Goal: Transaction & Acquisition: Purchase product/service

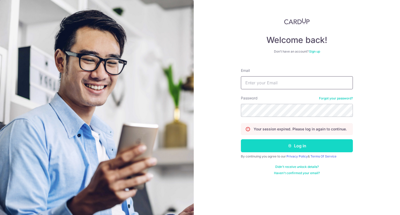
type input "desmondchan@dcentus.com.sg"
click at [291, 146] on icon "submit" at bounding box center [290, 146] width 4 height 4
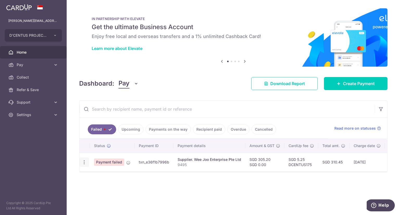
click at [85, 162] on icon "button" at bounding box center [83, 162] width 5 height 5
click at [102, 175] on span "Update payment" at bounding box center [111, 176] width 35 height 6
radio input "true"
type input "305.20"
type input "0.00"
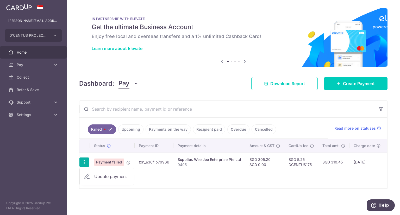
type input "9495"
type input "Wee Joo"
type input "DCENTUS175"
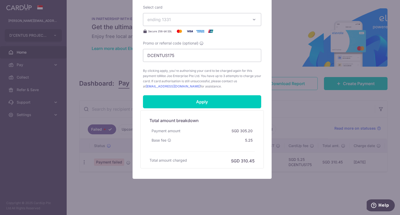
scroll to position [250, 0]
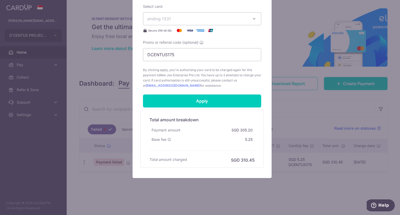
click at [274, 192] on div "Edit payment By clicking apply, you will make changes to all payments to Wee Jo…" at bounding box center [200, 107] width 400 height 215
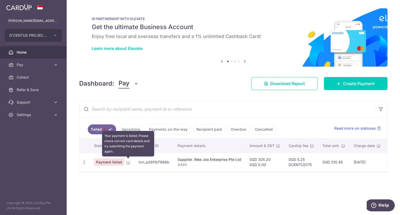
click at [128, 161] on icon at bounding box center [128, 163] width 4 height 4
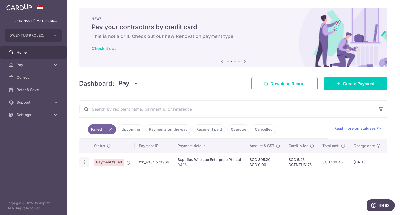
click at [84, 163] on icon "button" at bounding box center [83, 162] width 5 height 5
click at [201, 185] on div "Status Payment ID Payment details Amount & GST CardUp fee Total amt. Charge dat…" at bounding box center [233, 163] width 308 height 49
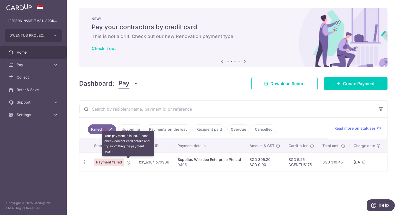
click at [128, 161] on icon at bounding box center [128, 163] width 4 height 4
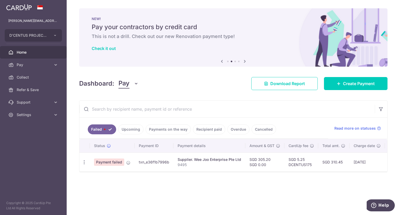
click at [127, 146] on div "Status" at bounding box center [112, 145] width 36 height 5
click at [108, 163] on span "Payment failed" at bounding box center [109, 162] width 30 height 7
click at [83, 162] on icon "button" at bounding box center [83, 162] width 5 height 5
click at [109, 175] on span "Update payment" at bounding box center [111, 176] width 35 height 6
radio input "true"
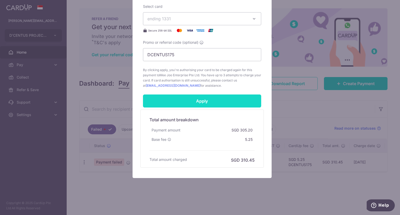
click at [197, 98] on input "Apply" at bounding box center [202, 101] width 118 height 13
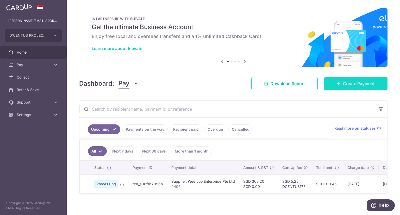
click at [345, 82] on span "Create Payment" at bounding box center [359, 83] width 32 height 6
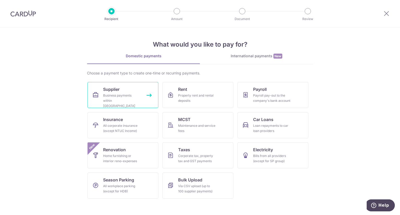
click at [114, 97] on div "Business payments within [GEOGRAPHIC_DATA]" at bounding box center [121, 101] width 37 height 16
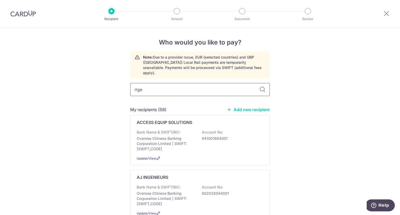
type input "rigel"
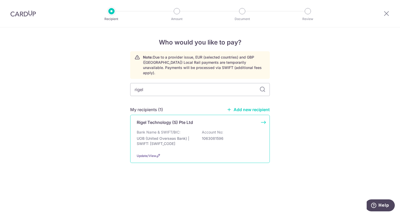
click at [178, 130] on div "Bank Name & SWIFT/BIC: UOB (United Overseas Bank) | SWIFT: UOVBSGSGXXX Account …" at bounding box center [200, 139] width 127 height 19
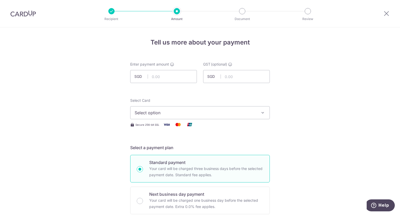
click at [175, 112] on span "Select option" at bounding box center [195, 113] width 121 height 6
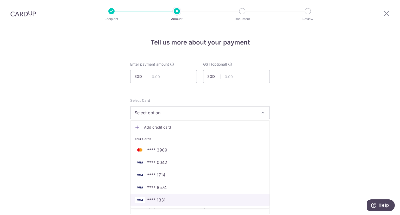
click at [165, 200] on span "**** 1331" at bounding box center [200, 200] width 131 height 6
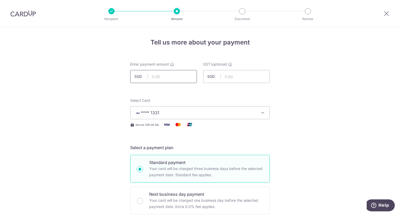
click at [160, 76] on input "text" at bounding box center [163, 76] width 67 height 13
type input "9,123.30"
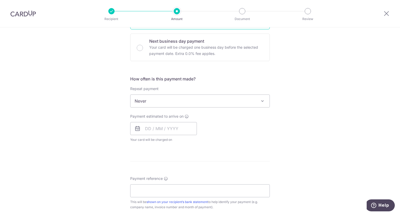
scroll to position [156, 0]
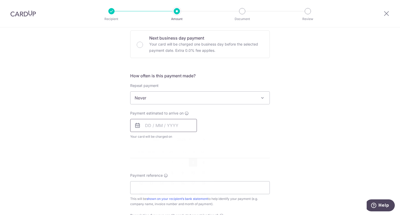
click at [162, 125] on input "text" at bounding box center [163, 125] width 67 height 13
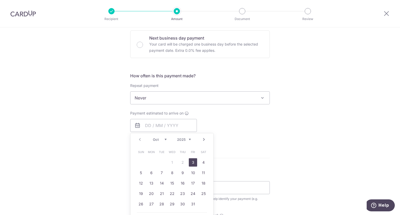
drag, startPoint x: 192, startPoint y: 163, endPoint x: 215, endPoint y: 168, distance: 23.5
click at [192, 163] on link "3" at bounding box center [193, 162] width 8 height 8
type input "03/10/2025"
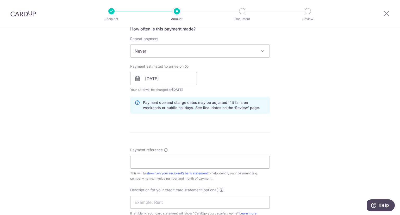
scroll to position [208, 0]
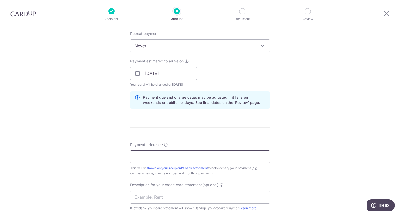
click at [146, 154] on input "Payment reference" at bounding box center [200, 156] width 140 height 13
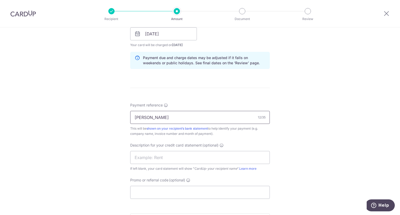
scroll to position [260, 0]
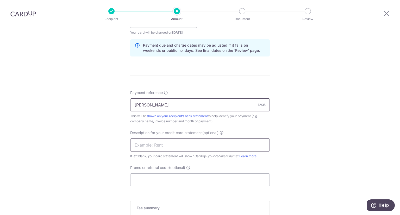
type input "Lorong Chuan"
click at [206, 147] on input "text" at bounding box center [200, 144] width 140 height 13
type input "Rigel"
click at [157, 180] on input "Promo or referral code (optional)" at bounding box center [200, 179] width 140 height 13
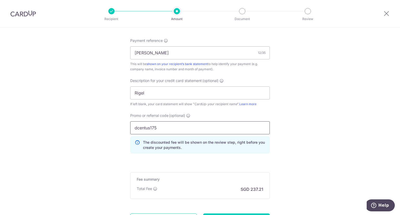
scroll to position [362, 0]
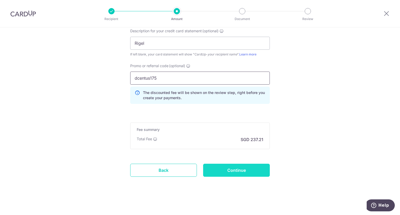
type input "dcentus175"
click at [236, 172] on input "Continue" at bounding box center [236, 170] width 67 height 13
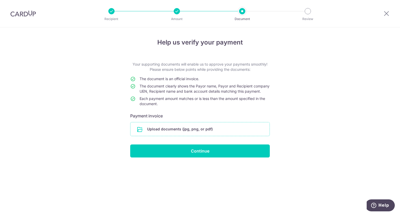
click at [167, 136] on input "file" at bounding box center [199, 129] width 139 height 14
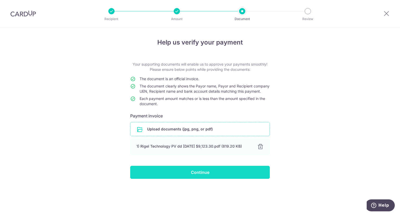
click at [201, 179] on input "Continue" at bounding box center [200, 172] width 140 height 13
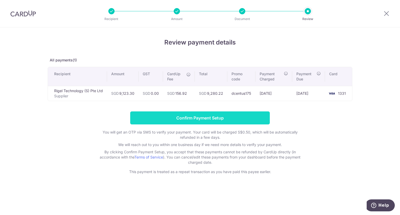
click at [207, 119] on input "Confirm Payment Setup" at bounding box center [200, 117] width 140 height 13
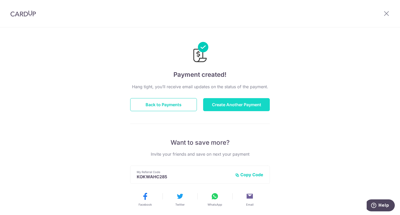
click at [224, 103] on button "Create Another Payment" at bounding box center [236, 104] width 67 height 13
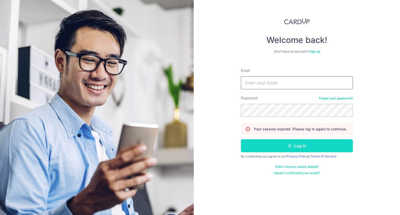
type input "[PERSON_NAME][EMAIL_ADDRESS][DOMAIN_NAME]"
click at [296, 146] on button "Log in" at bounding box center [297, 145] width 112 height 13
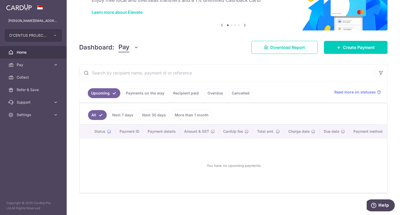
scroll to position [39, 0]
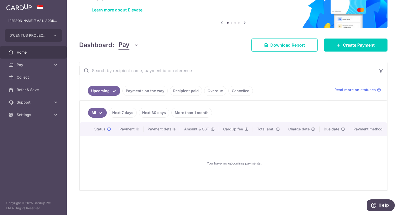
click at [119, 113] on link "Next 7 days" at bounding box center [123, 113] width 28 height 10
click at [156, 112] on link "Next 30 days" at bounding box center [154, 113] width 30 height 10
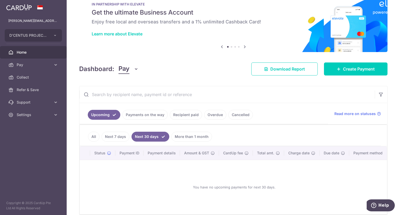
scroll to position [0, 0]
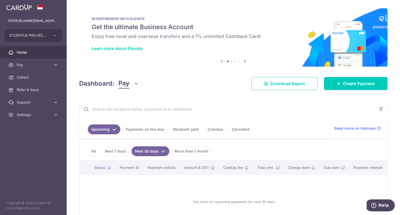
click at [133, 129] on link "Payments on the way" at bounding box center [144, 129] width 45 height 10
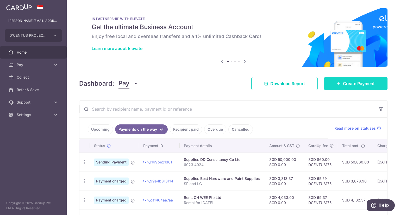
click at [347, 85] on span "Create Payment" at bounding box center [359, 83] width 32 height 6
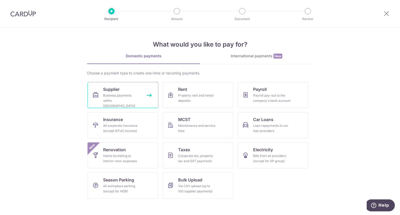
click at [124, 94] on div "Business payments within Singapore" at bounding box center [121, 101] width 37 height 16
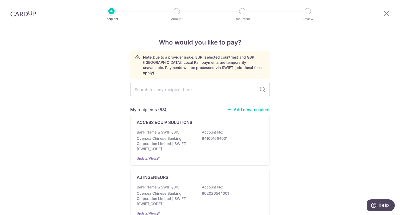
click at [238, 107] on link "Add new recipient" at bounding box center [248, 109] width 43 height 5
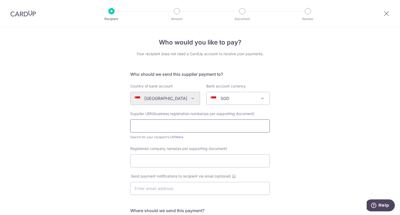
click at [180, 127] on input "text" at bounding box center [200, 125] width 140 height 13
type input "200312931ZARS"
click at [157, 159] on input "Registered company name(as per supporting document)" at bounding box center [200, 160] width 140 height 13
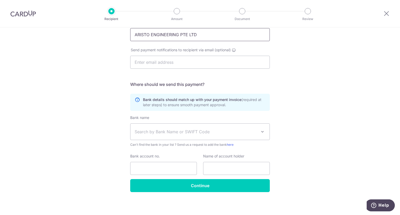
scroll to position [128, 0]
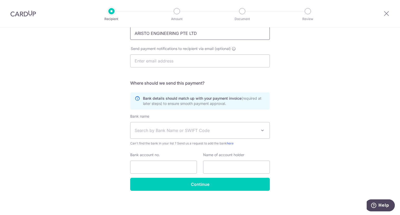
type input "ARISTO ENGINEERING PTE LTD"
click at [184, 132] on span "Search by Bank Name or SWIFT Code" at bounding box center [196, 130] width 122 height 6
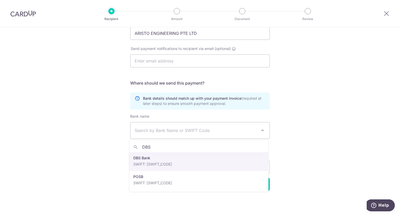
type input "DBS"
select select "6"
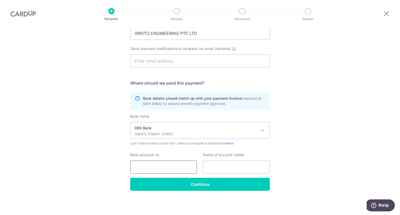
click at [149, 161] on input "Bank account no." at bounding box center [163, 167] width 67 height 13
type input "0659009484"
drag, startPoint x: 200, startPoint y: 33, endPoint x: 115, endPoint y: 36, distance: 85.2
click at [115, 36] on div "Who would you like to pay? Your recipient does not need a CardUp account to rec…" at bounding box center [200, 58] width 400 height 316
click at [213, 168] on input "text" at bounding box center [236, 167] width 67 height 13
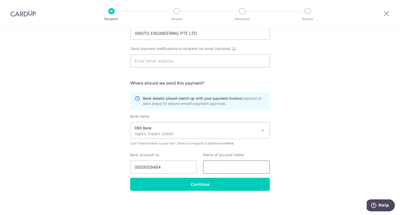
paste input "ARISTO ENGINEERING PTE LTD"
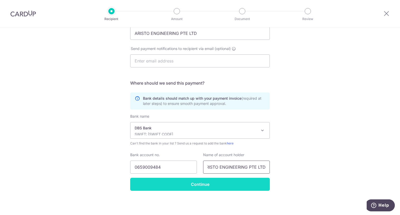
type input "ARISTO ENGINEERING PTE LTD"
click at [194, 186] on input "Continue" at bounding box center [200, 184] width 140 height 13
click at [197, 184] on input "Continue" at bounding box center [200, 184] width 140 height 13
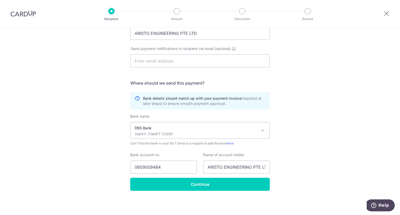
scroll to position [57, 0]
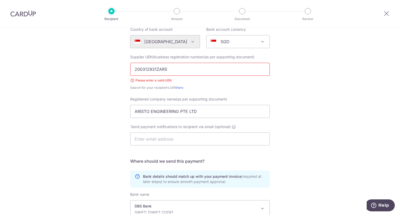
click at [144, 71] on input "200312931ZARS" at bounding box center [200, 69] width 140 height 13
click at [309, 87] on div "Who would you like to pay? Your recipient does not need a CardUp account to rec…" at bounding box center [200, 132] width 400 height 323
click at [305, 89] on div "Who would you like to pay? Your recipient does not need a CardUp account to rec…" at bounding box center [200, 132] width 400 height 323
click at [159, 69] on input "200312931Z" at bounding box center [200, 69] width 140 height 13
click at [290, 105] on div "Who would you like to pay? Your recipient does not need a CardUp account to rec…" at bounding box center [200, 132] width 400 height 323
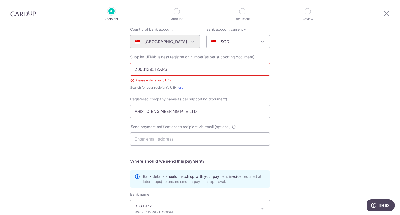
click at [234, 87] on div "Search for your recipient’s UEN here" at bounding box center [200, 87] width 140 height 5
click at [180, 89] on link "here" at bounding box center [180, 88] width 7 height 4
click at [179, 68] on input "200312931ZARS" at bounding box center [200, 69] width 140 height 13
click at [304, 86] on div "Who would you like to pay? Your recipient does not need a CardUp account to rec…" at bounding box center [200, 132] width 400 height 323
click at [192, 70] on input "200312931Z" at bounding box center [200, 69] width 140 height 13
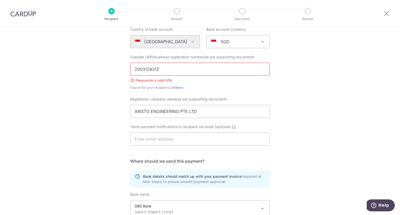
click at [193, 70] on input "200312931Z" at bounding box center [200, 69] width 140 height 13
click at [222, 86] on div "Search for your recipient’s UEN here" at bounding box center [200, 87] width 140 height 5
click at [176, 70] on input "200312931Z" at bounding box center [200, 69] width 140 height 13
click at [175, 69] on input "200312931ZARS" at bounding box center [200, 69] width 140 height 13
type input "2"
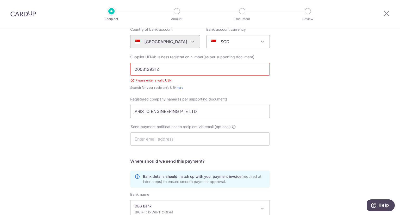
type input "200312931Z"
click at [242, 83] on div "Supplier UEN/business registration number(as per supporting document) 200312931…" at bounding box center [200, 72] width 140 height 36
click at [206, 112] on input "ARISTO ENGINEERING PTE LTD" at bounding box center [200, 111] width 140 height 13
click at [143, 70] on input "200312931Z" at bounding box center [200, 69] width 140 height 13
click at [170, 68] on input "200312931Z" at bounding box center [200, 69] width 140 height 13
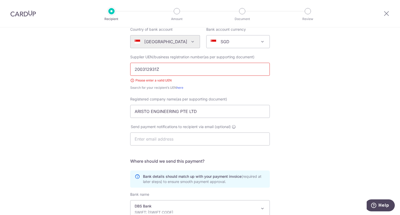
click at [221, 91] on form "Who should we send this supplier payment to? Country of bank account Algeria An…" at bounding box center [200, 141] width 140 height 255
click at [130, 80] on div "Please enter a valid UEN" at bounding box center [200, 80] width 140 height 5
click at [262, 92] on form "Who should we send this supplier payment to? Country of bank account Algeria An…" at bounding box center [200, 141] width 140 height 255
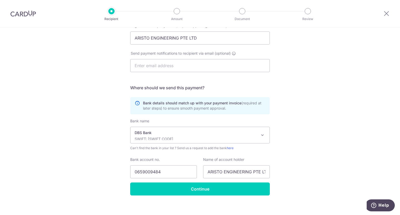
scroll to position [135, 0]
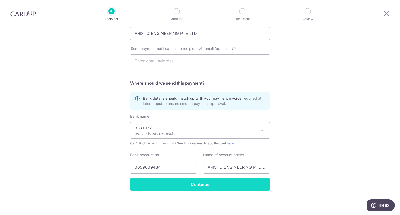
click at [203, 185] on input "Continue" at bounding box center [200, 184] width 140 height 13
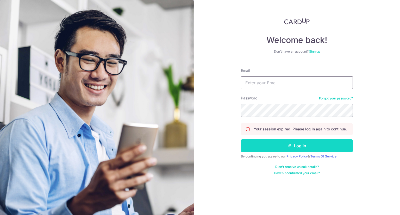
type input "[PERSON_NAME][EMAIL_ADDRESS][DOMAIN_NAME]"
click at [294, 147] on button "Log in" at bounding box center [297, 145] width 112 height 13
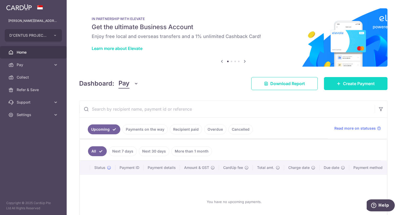
click at [343, 83] on span "Create Payment" at bounding box center [359, 83] width 32 height 6
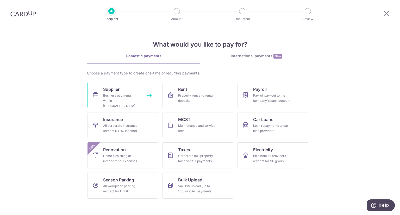
click at [109, 94] on div "Business payments within [GEOGRAPHIC_DATA]" at bounding box center [121, 101] width 37 height 16
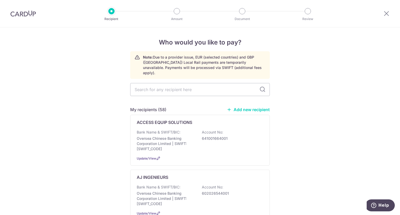
click at [237, 107] on link "Add new recipient" at bounding box center [248, 109] width 43 height 5
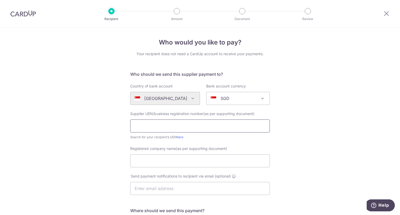
click at [150, 125] on input "text" at bounding box center [200, 125] width 140 height 13
type input "200312931Z"
drag, startPoint x: 140, startPoint y: 163, endPoint x: 144, endPoint y: 162, distance: 4.2
click at [140, 163] on input "Registered company name(as per supporting document)" at bounding box center [200, 160] width 140 height 13
type input "ARISTO ENGINEERING PTE LTD"
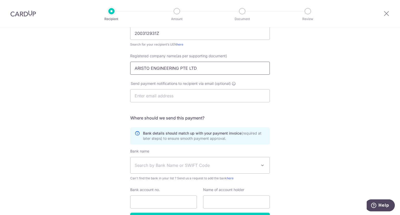
scroll to position [128, 0]
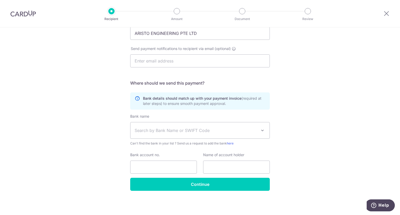
click at [178, 131] on span "Search by Bank Name or SWIFT Code" at bounding box center [196, 130] width 122 height 6
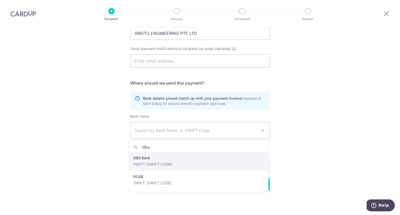
type input "dbs"
select select "6"
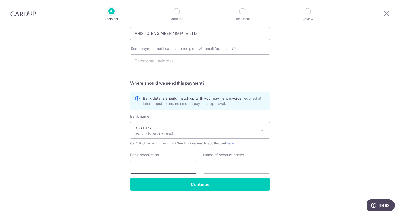
click at [155, 166] on input "Bank account no." at bounding box center [163, 167] width 67 height 13
type input "0659009484"
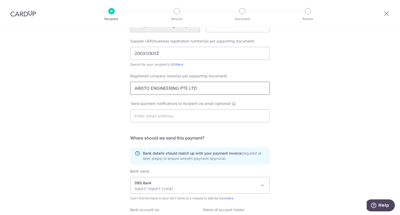
drag, startPoint x: 196, startPoint y: 32, endPoint x: 121, endPoint y: 28, distance: 75.6
click at [121, 28] on div "Who would you like to pay? Your recipient does not need a CardUp account to rec…" at bounding box center [200, 113] width 400 height 316
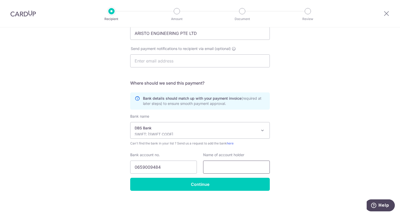
click at [219, 168] on input "text" at bounding box center [236, 167] width 67 height 13
paste input "ARISTO ENGINEERING PTE LTD"
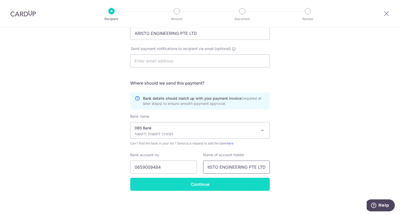
type input "ARISTO ENGINEERING PTE LTD"
click at [195, 185] on input "Continue" at bounding box center [200, 184] width 140 height 13
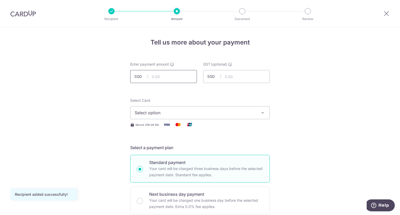
click at [171, 75] on input "text" at bounding box center [163, 76] width 67 height 13
type input "33,354.00"
click at [233, 111] on span "Select option" at bounding box center [195, 113] width 121 height 6
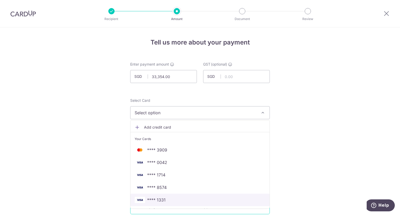
drag, startPoint x: 171, startPoint y: 200, endPoint x: 217, endPoint y: 187, distance: 47.2
click at [171, 199] on span "**** 1331" at bounding box center [200, 200] width 131 height 6
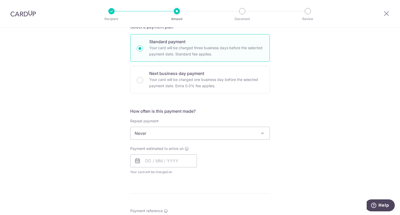
scroll to position [156, 0]
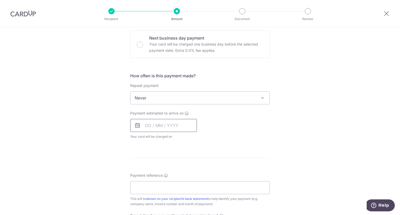
click at [171, 125] on input "text" at bounding box center [163, 125] width 67 height 13
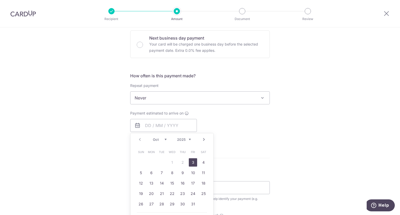
drag, startPoint x: 191, startPoint y: 162, endPoint x: 261, endPoint y: 160, distance: 69.6
click at [191, 162] on link "3" at bounding box center [193, 162] width 8 height 8
type input "[DATE]"
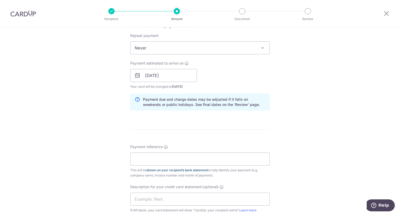
scroll to position [208, 0]
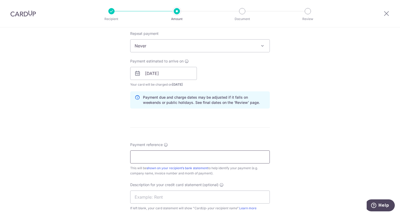
click at [161, 154] on input "Payment reference" at bounding box center [200, 156] width 140 height 13
type input "100003446"
click at [170, 197] on input "text" at bounding box center [200, 197] width 140 height 13
click at [184, 198] on input "text" at bounding box center [200, 197] width 140 height 13
click at [198, 198] on input "text" at bounding box center [200, 197] width 140 height 13
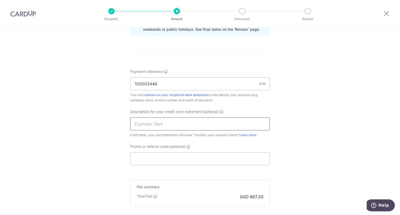
scroll to position [286, 0]
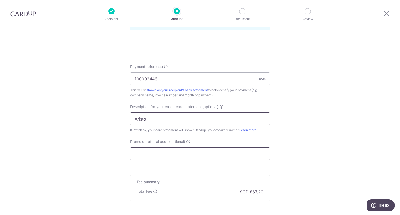
type input "Aristo"
click at [223, 156] on input "Promo or referral code (optional)" at bounding box center [200, 153] width 140 height 13
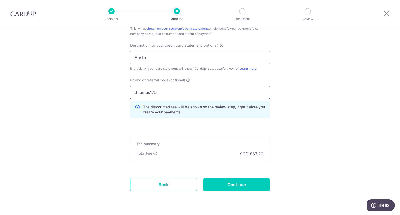
scroll to position [362, 0]
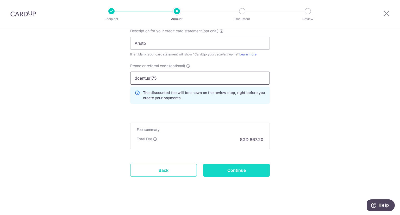
type input "dcentus175"
click at [230, 171] on input "Continue" at bounding box center [236, 170] width 67 height 13
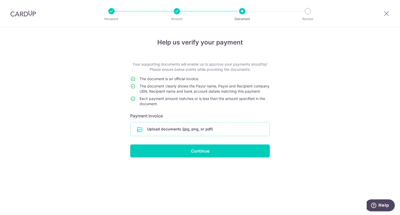
click at [205, 136] on input "file" at bounding box center [199, 129] width 139 height 14
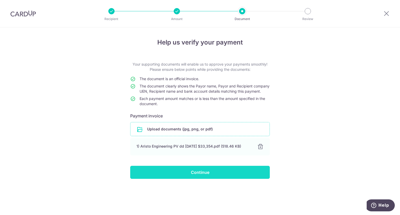
click at [201, 178] on input "Continue" at bounding box center [200, 172] width 140 height 13
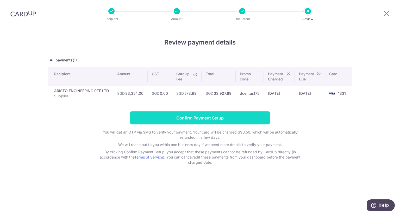
click at [217, 118] on input "Confirm Payment Setup" at bounding box center [200, 117] width 140 height 13
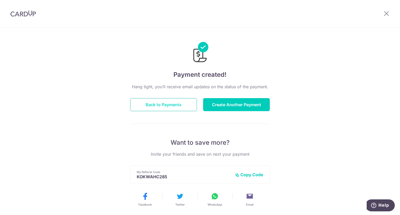
click at [153, 103] on button "Back to Payments" at bounding box center [163, 104] width 67 height 13
